Goal: Check status: Check status

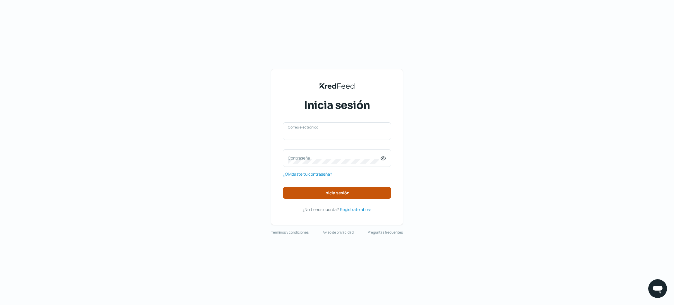
type input "[PERSON_NAME][EMAIL_ADDRESS]"
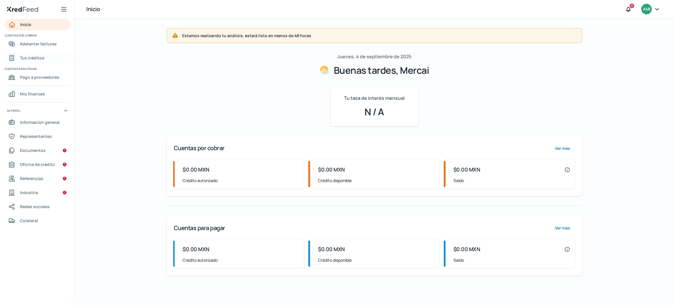
click at [33, 60] on font "Tus créditos" at bounding box center [32, 58] width 25 height 6
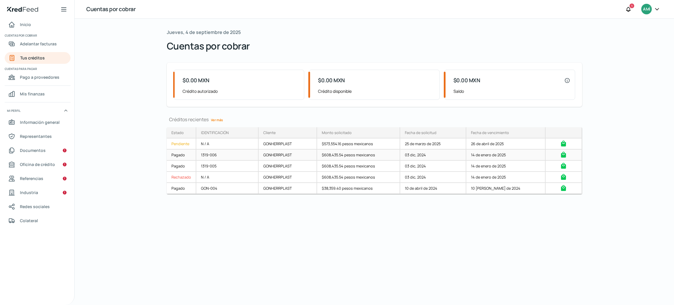
click at [564, 156] on icon "local_mall" at bounding box center [563, 154] width 6 height 6
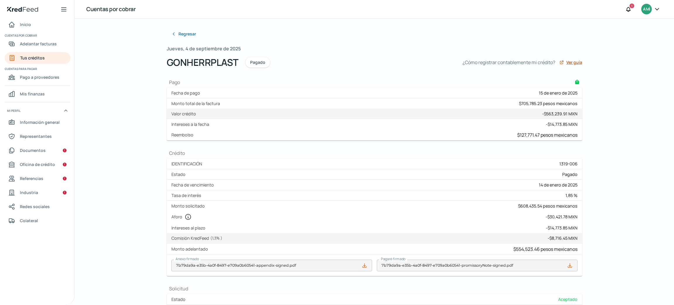
click at [570, 63] on font "Ver guía" at bounding box center [574, 62] width 16 height 6
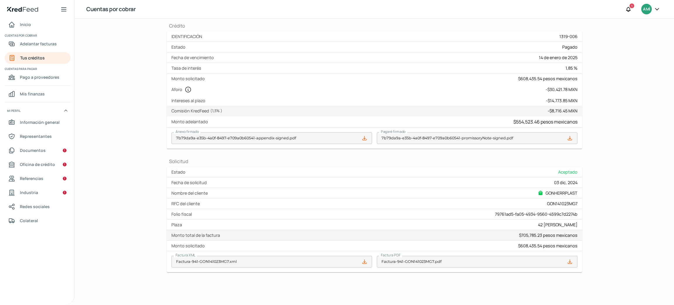
scroll to position [135, 0]
click at [656, 10] on icon at bounding box center [657, 9] width 6 height 6
click at [594, 78] on font "Sesión cerrada" at bounding box center [608, 79] width 30 height 6
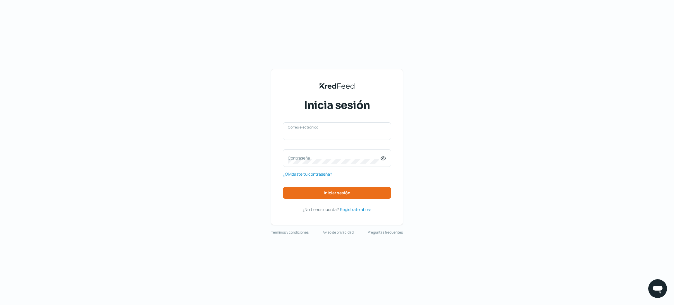
type input "[PERSON_NAME][EMAIL_ADDRESS]"
